Goal: Task Accomplishment & Management: Complete application form

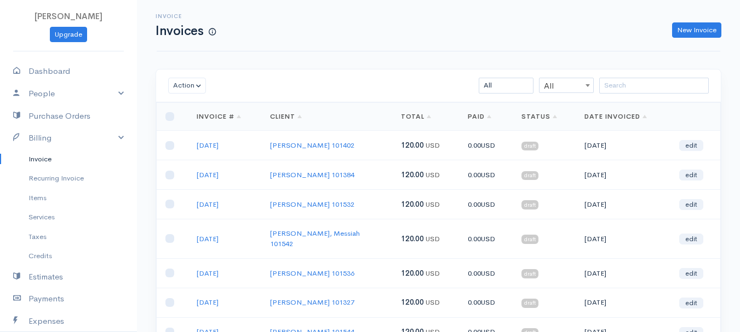
scroll to position [30, 0]
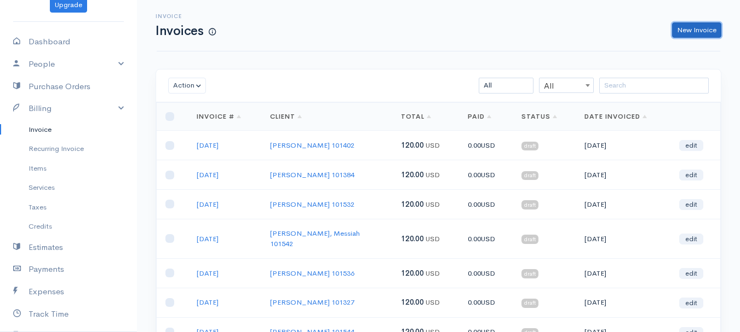
click at [697, 32] on link "New Invoice" at bounding box center [696, 30] width 49 height 16
select select "[GEOGRAPHIC_DATA]"
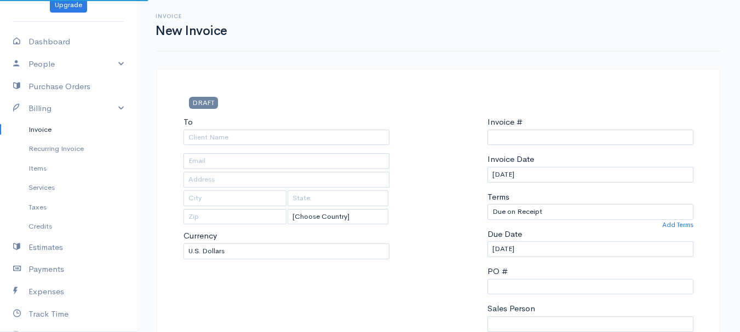
select select "USD"
type input "0011212024"
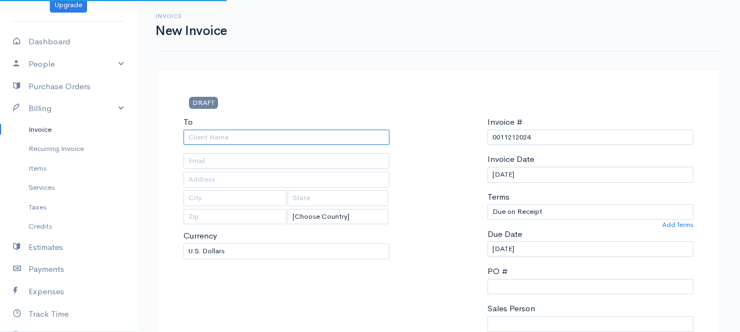
click at [204, 138] on input "To" at bounding box center [286, 138] width 206 height 16
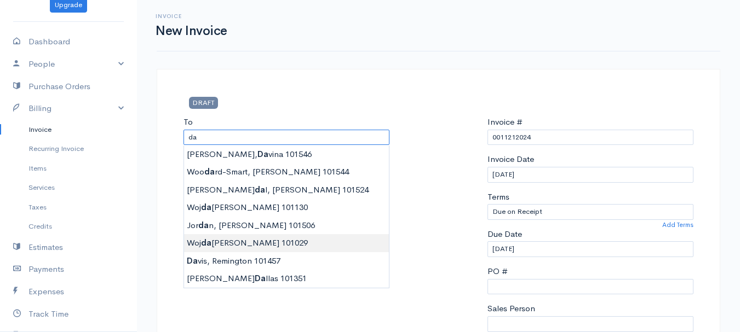
type input "[PERSON_NAME] 101029"
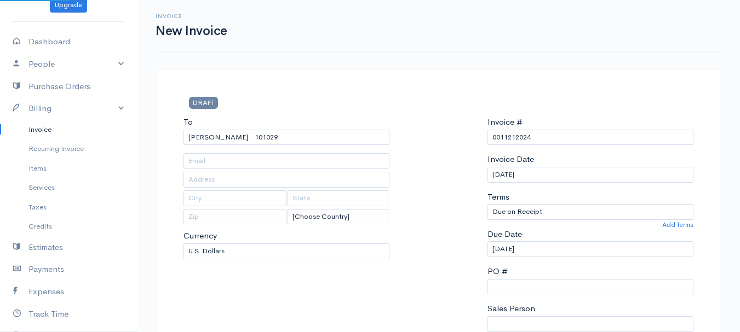
type input "38 Mt. [GEOGRAPHIC_DATA]"
type input "[GEOGRAPHIC_DATA]"
type input "[US_STATE]"
type input "04401"
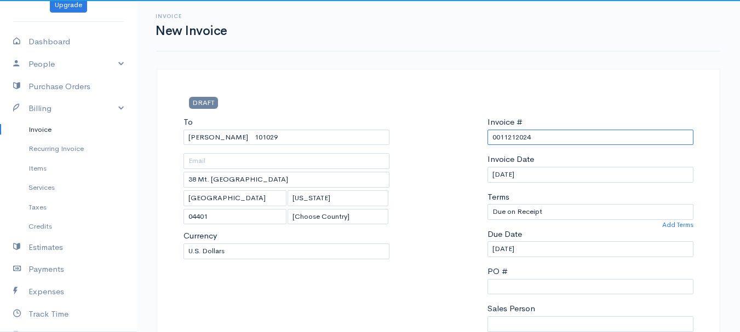
click at [509, 134] on input "0011212024" at bounding box center [591, 138] width 206 height 16
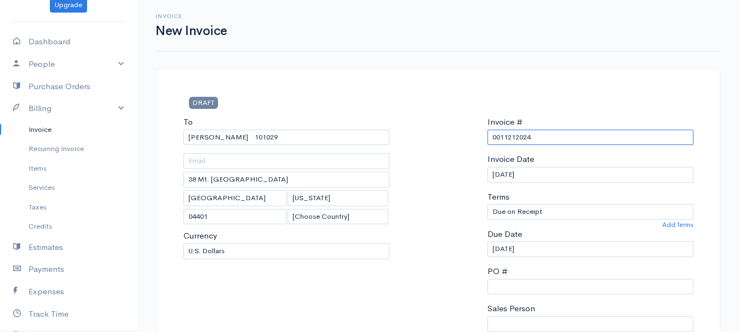
click at [509, 134] on input "0011212024" at bounding box center [591, 138] width 206 height 16
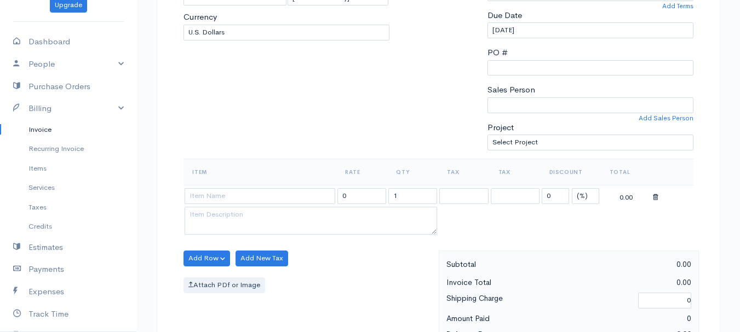
type input "[DATE]"
click at [589, 195] on select "(%) Flat" at bounding box center [585, 196] width 27 height 16
select select "2"
click at [572, 188] on select "(%) Flat" at bounding box center [585, 196] width 27 height 16
click at [412, 200] on input "1" at bounding box center [412, 196] width 49 height 16
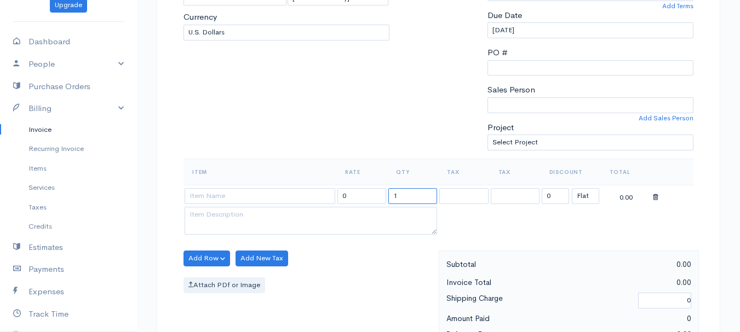
click at [412, 200] on input "1" at bounding box center [412, 196] width 49 height 16
type input "2"
click at [261, 199] on input at bounding box center [260, 196] width 151 height 16
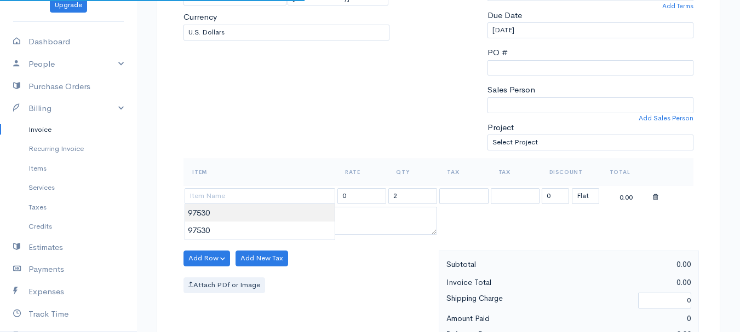
type input "97530"
type input "60.00"
click at [255, 210] on body "[PERSON_NAME] Upgrade Dashboard People Clients Vendors Staff Users Purchase Ord…" at bounding box center [370, 254] width 740 height 947
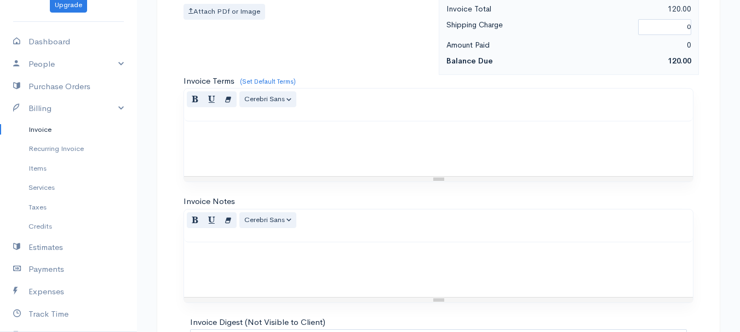
scroll to position [615, 0]
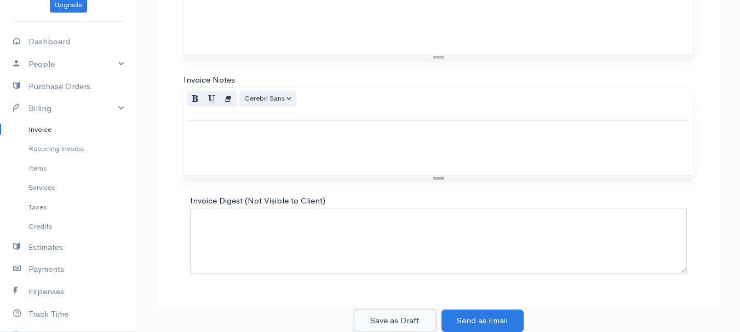
click at [386, 318] on button "Save as Draft" at bounding box center [395, 321] width 82 height 22
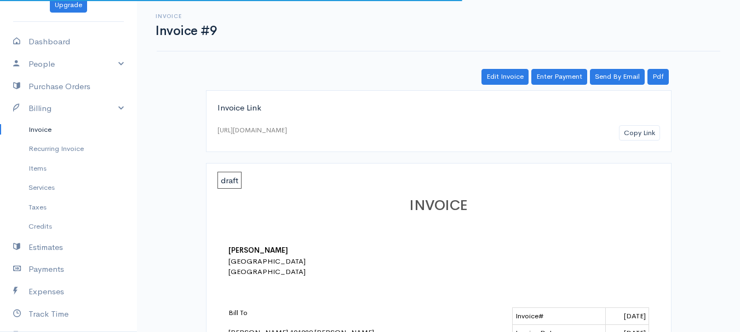
click at [42, 131] on link "Invoice" at bounding box center [68, 130] width 137 height 20
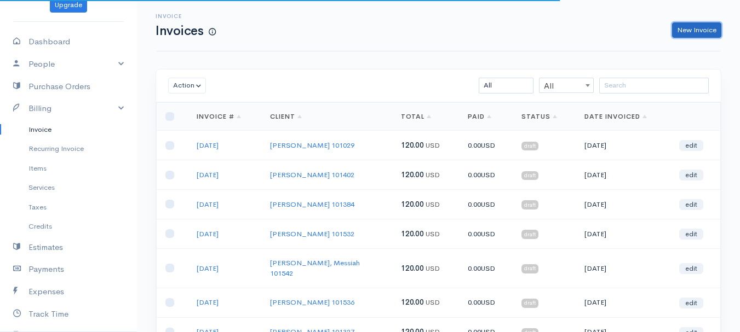
click at [710, 25] on link "New Invoice" at bounding box center [696, 30] width 49 height 16
select select "[GEOGRAPHIC_DATA]"
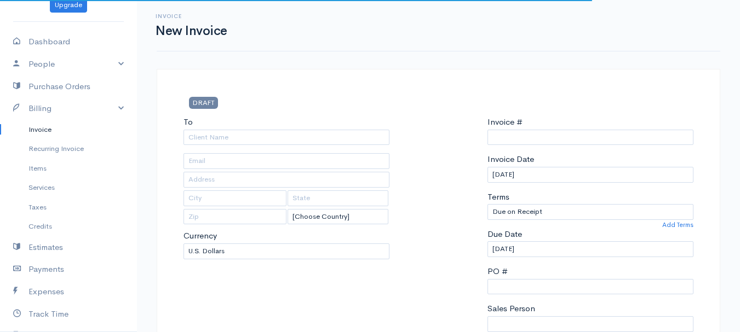
type input "0011212024"
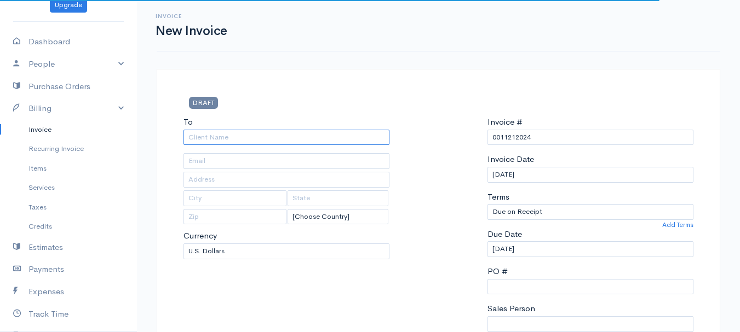
click at [205, 140] on input "To" at bounding box center [286, 138] width 206 height 16
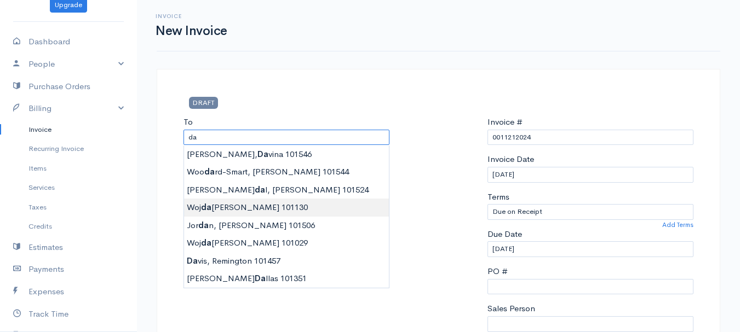
type input "[PERSON_NAME] 101130"
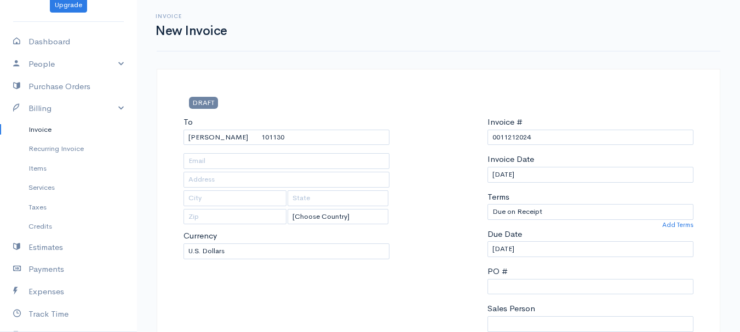
type input "38 Mt. [GEOGRAPHIC_DATA]"
type input "[GEOGRAPHIC_DATA]"
type input "[US_STATE]"
type input "04401"
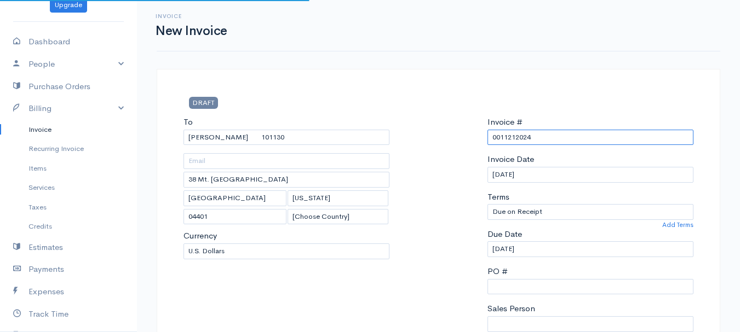
click at [511, 134] on input "0011212024" at bounding box center [591, 138] width 206 height 16
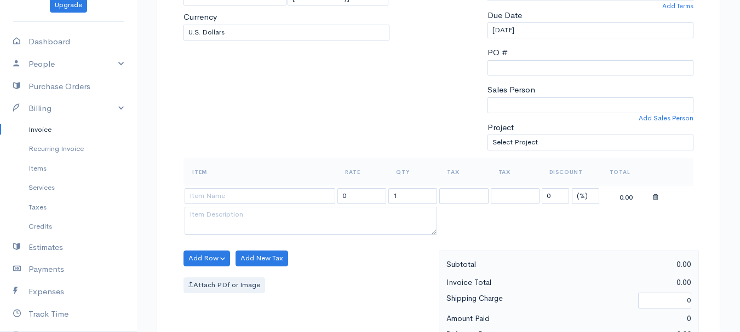
type input "[DATE]"
click at [591, 201] on select "(%) Flat" at bounding box center [585, 196] width 27 height 16
select select "2"
click at [572, 188] on select "(%) Flat" at bounding box center [585, 196] width 27 height 16
click at [405, 198] on input "1" at bounding box center [412, 196] width 49 height 16
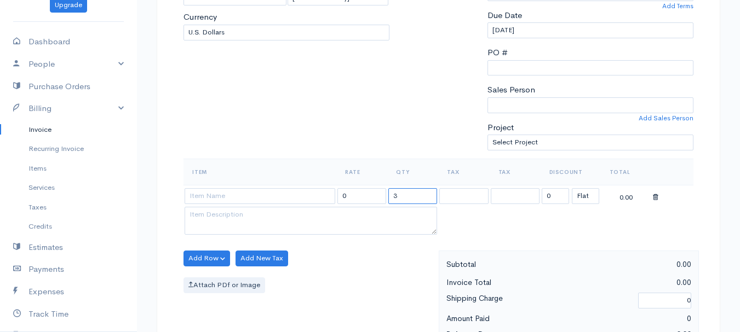
click at [405, 198] on input "3" at bounding box center [412, 196] width 49 height 16
type input "3"
click at [294, 197] on input at bounding box center [260, 196] width 151 height 16
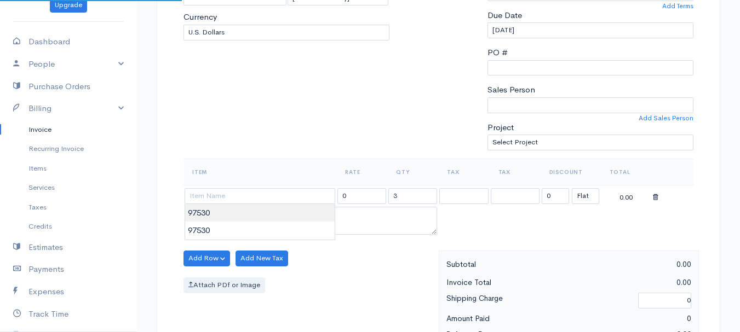
type input "97530"
type input "60.00"
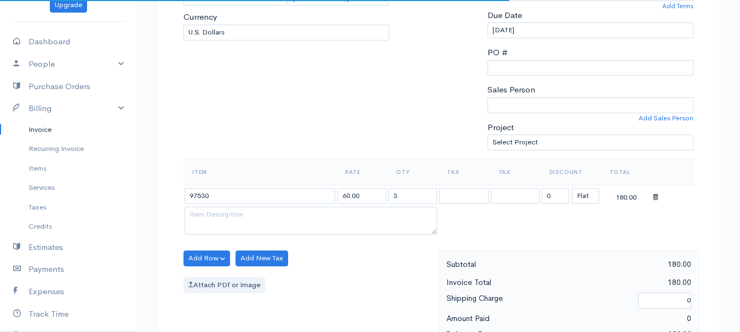
click at [293, 211] on body "[PERSON_NAME] Upgrade Dashboard People Clients Vendors Staff Users Purchase Ord…" at bounding box center [370, 254] width 740 height 947
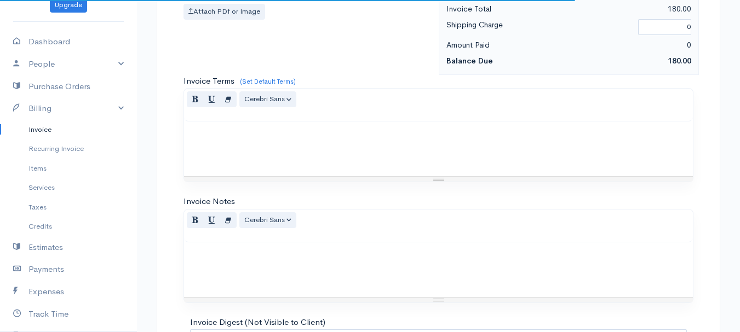
scroll to position [615, 0]
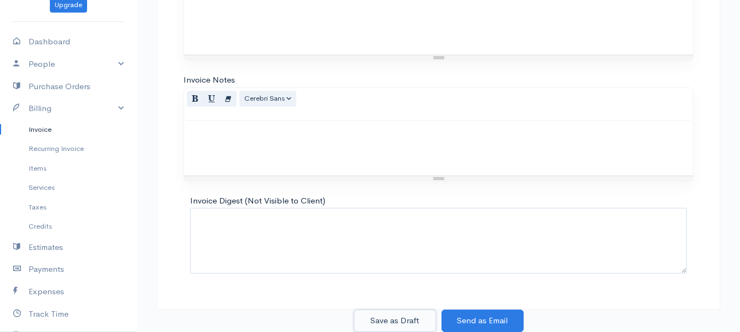
click at [408, 317] on button "Save as Draft" at bounding box center [395, 321] width 82 height 22
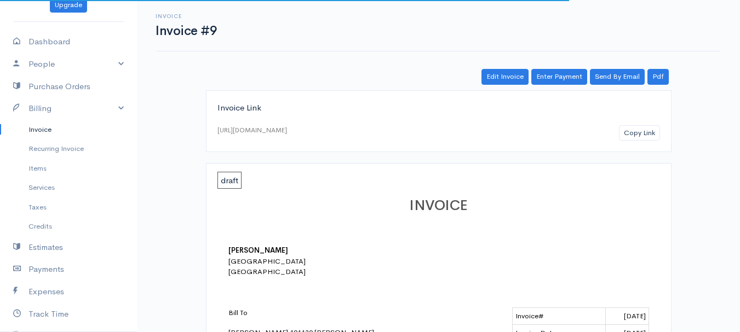
click at [40, 127] on link "Invoice" at bounding box center [68, 130] width 137 height 20
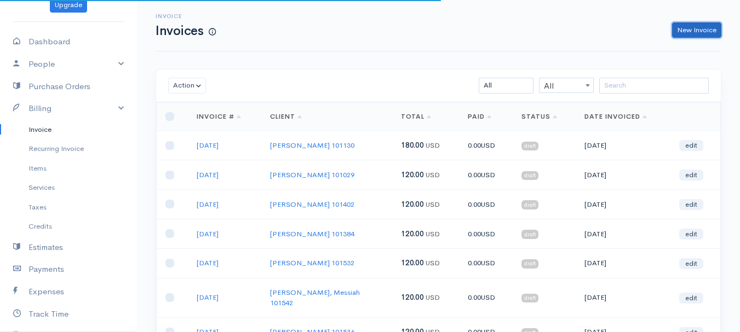
click at [681, 30] on link "New Invoice" at bounding box center [696, 30] width 49 height 16
select select "[GEOGRAPHIC_DATA]"
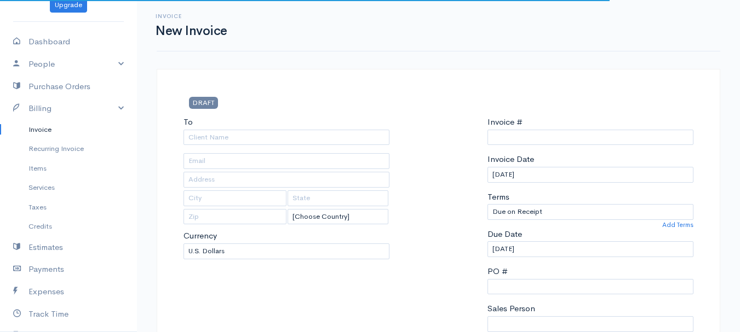
type input "0011212024"
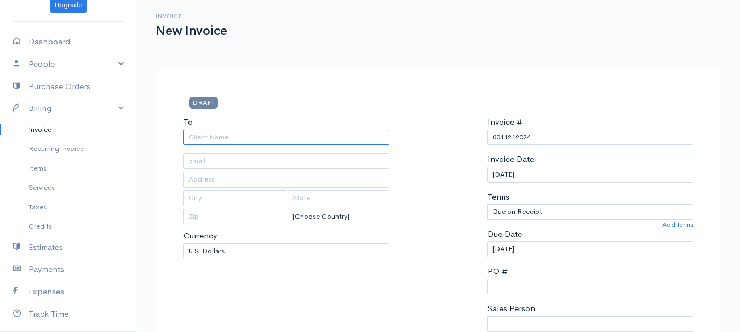
click at [204, 141] on input "To" at bounding box center [286, 138] width 206 height 16
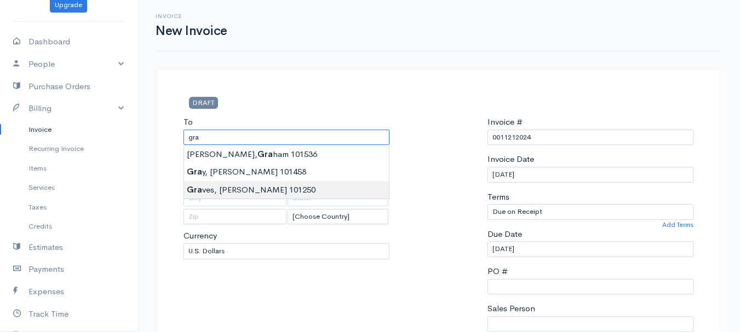
type input "[PERSON_NAME] 101250"
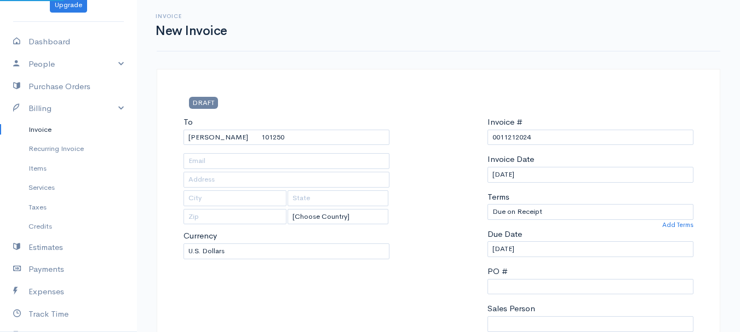
type input "[STREET_ADDRESS]"
type input "Milford"
type input "[US_STATE]"
type input "04461"
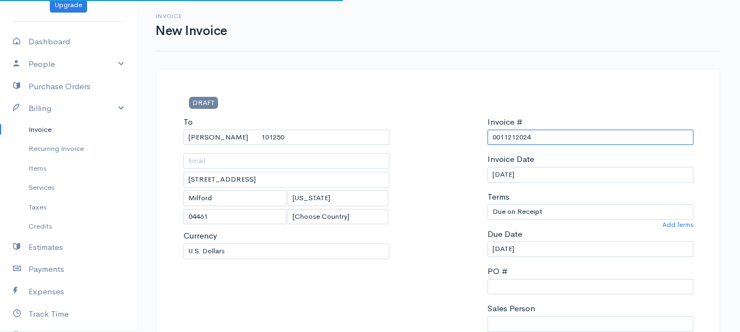
click at [504, 141] on input "0011212024" at bounding box center [591, 138] width 206 height 16
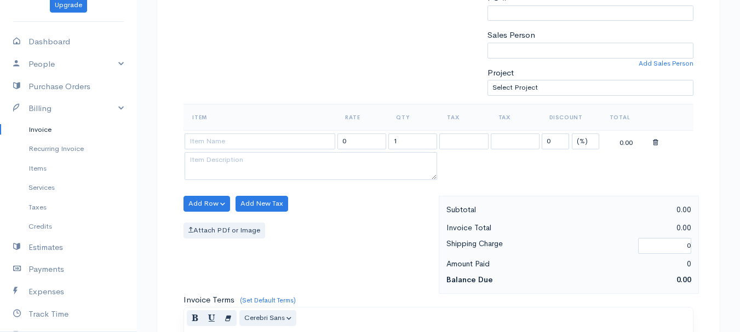
type input "[DATE]"
click at [580, 144] on select "(%) Flat" at bounding box center [585, 142] width 27 height 16
select select "2"
click at [572, 134] on select "(%) Flat" at bounding box center [585, 142] width 27 height 16
click at [401, 141] on input "1" at bounding box center [412, 142] width 49 height 16
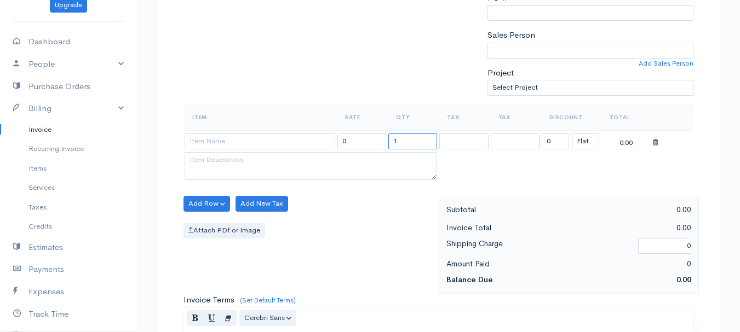
click at [401, 141] on input "1" at bounding box center [412, 142] width 49 height 16
type input "3"
click at [265, 147] on input at bounding box center [260, 142] width 151 height 16
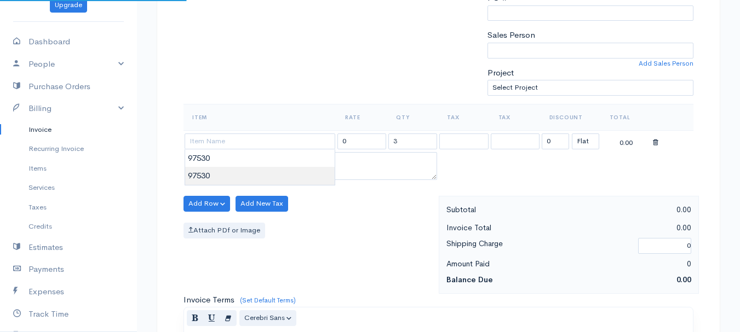
type input "97530"
type input "60.00"
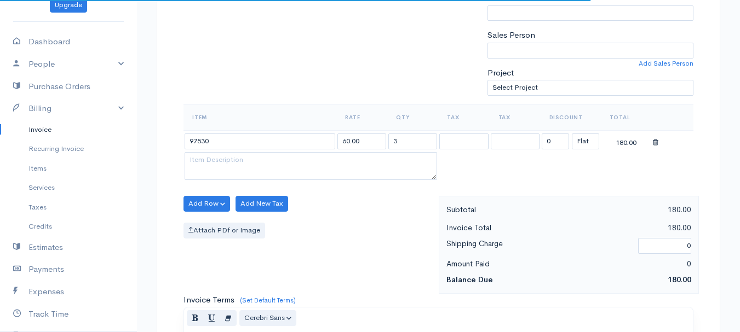
click at [260, 170] on body "[PERSON_NAME] Upgrade Dashboard People Clients Vendors Staff Users Purchase Ord…" at bounding box center [370, 199] width 740 height 947
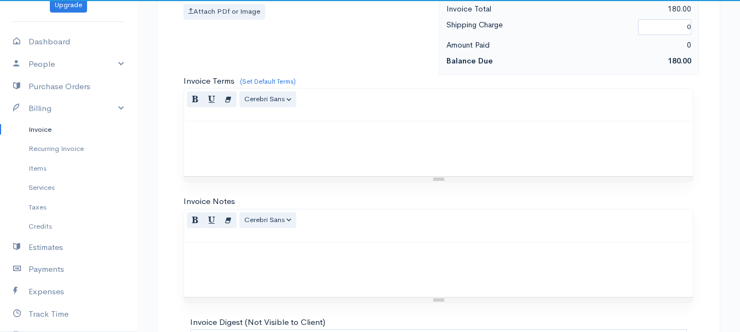
scroll to position [615, 0]
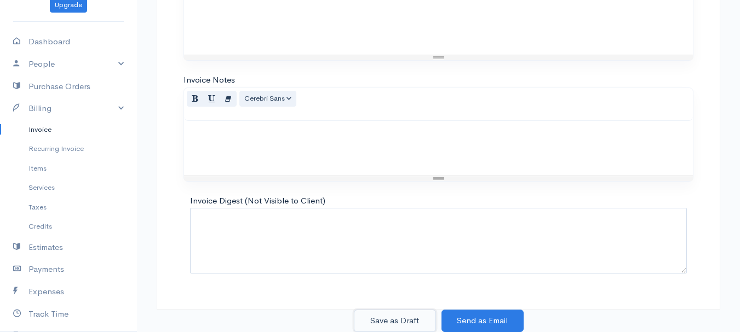
click at [392, 312] on button "Save as Draft" at bounding box center [395, 321] width 82 height 22
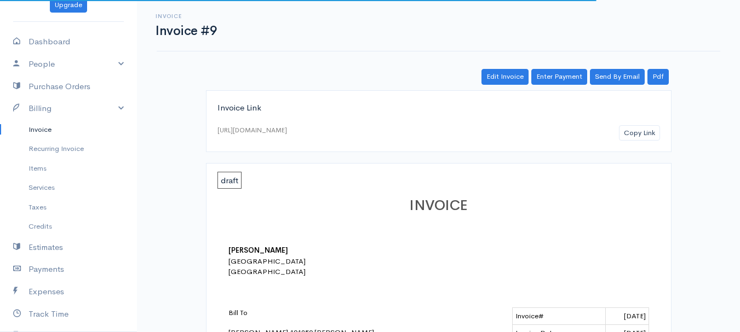
click at [42, 127] on link "Invoice" at bounding box center [68, 130] width 137 height 20
